Goal: Task Accomplishment & Management: Use online tool/utility

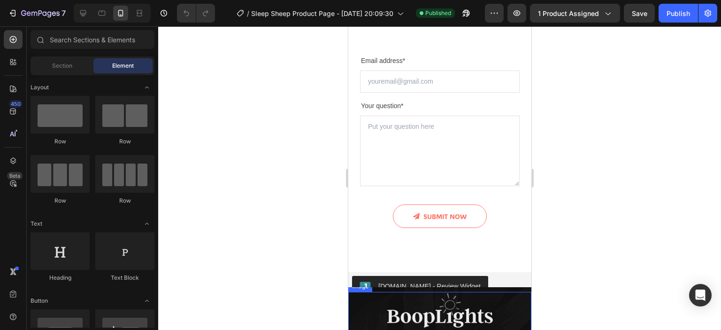
scroll to position [3362, 0]
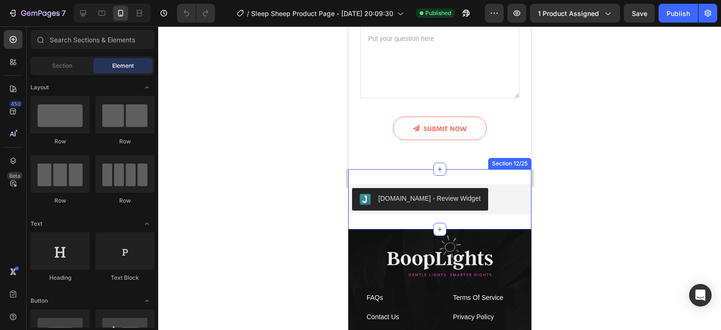
click at [409, 181] on div "[DOMAIN_NAME] - Review Widget [DOMAIN_NAME] Section 12/25" at bounding box center [439, 199] width 183 height 60
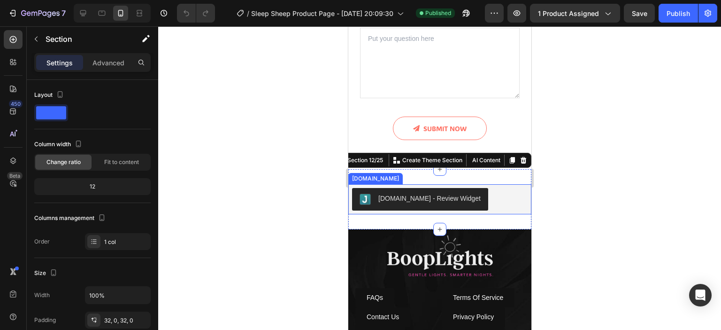
click at [502, 200] on div "[DOMAIN_NAME] - Review Widget" at bounding box center [440, 199] width 176 height 23
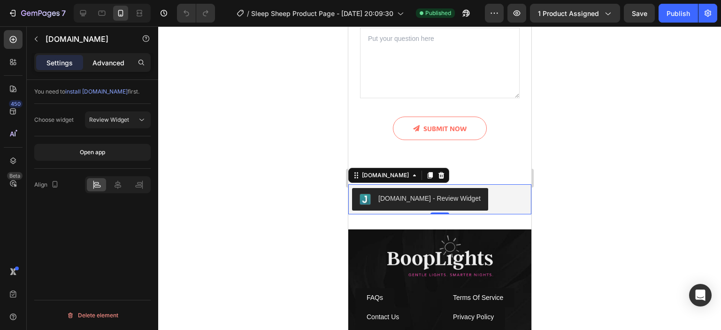
click at [109, 57] on div "Advanced" at bounding box center [108, 62] width 47 height 15
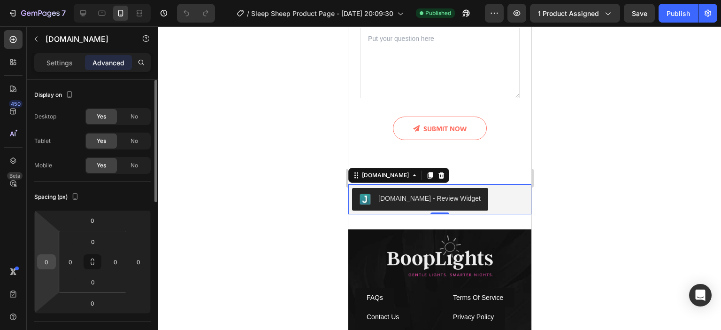
click at [51, 260] on input "0" at bounding box center [46, 262] width 14 height 14
drag, startPoint x: 160, startPoint y: 243, endPoint x: 158, endPoint y: 258, distance: 15.6
drag, startPoint x: 158, startPoint y: 258, endPoint x: 50, endPoint y: 262, distance: 108.5
click at [51, 262] on input "0" at bounding box center [46, 262] width 14 height 14
drag, startPoint x: 48, startPoint y: 261, endPoint x: 44, endPoint y: 260, distance: 4.9
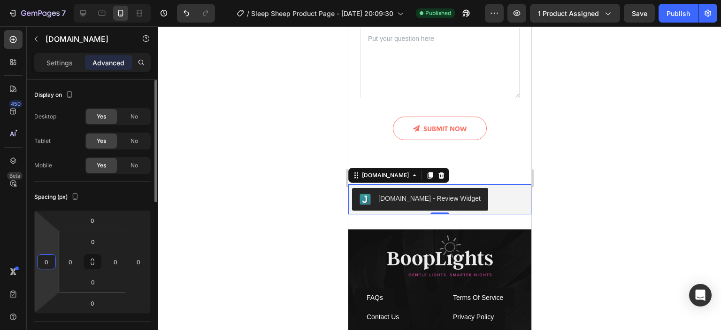
click at [44, 260] on input "0" at bounding box center [46, 262] width 14 height 14
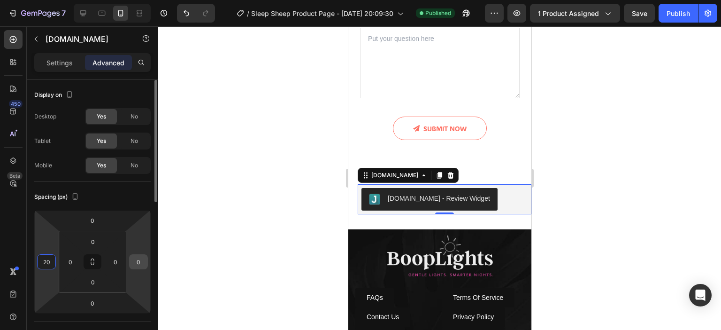
type input "20"
click at [135, 262] on input "0" at bounding box center [138, 262] width 14 height 14
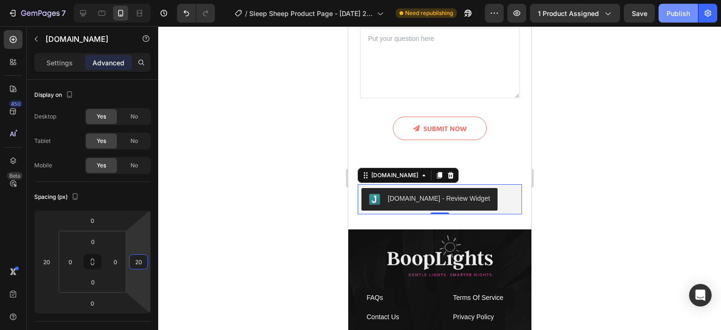
type input "20"
click at [637, 10] on span "Save" at bounding box center [639, 13] width 15 height 8
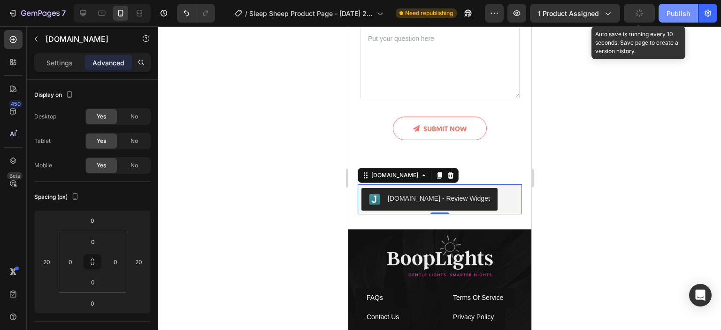
click at [685, 15] on div "Publish" at bounding box center [678, 13] width 23 height 10
drag, startPoint x: 637, startPoint y: 14, endPoint x: 646, endPoint y: 25, distance: 14.4
click at [637, 14] on span "Save" at bounding box center [639, 13] width 15 height 8
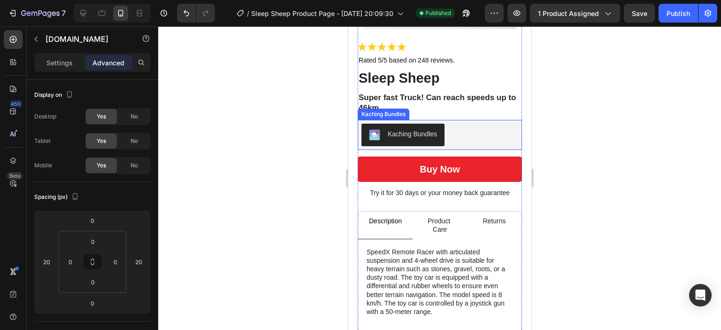
scroll to position [3879, 0]
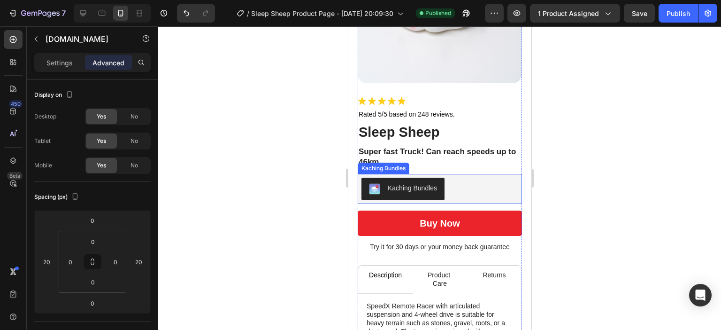
click at [386, 177] on button "Kaching Bundles" at bounding box center [402, 188] width 83 height 23
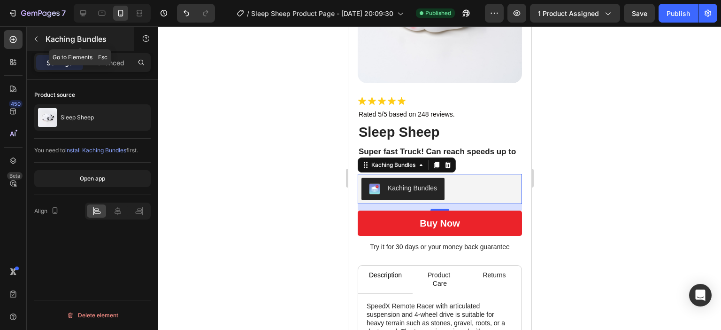
drag, startPoint x: 45, startPoint y: 38, endPoint x: 107, endPoint y: 40, distance: 61.6
click at [107, 40] on div "Kaching Bundles" at bounding box center [80, 39] width 107 height 24
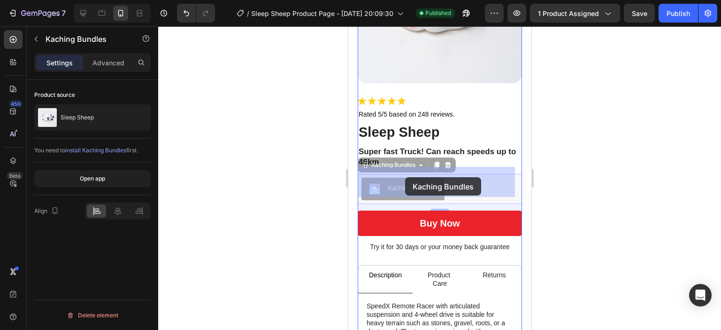
drag, startPoint x: 386, startPoint y: 180, endPoint x: 396, endPoint y: 177, distance: 10.8
